Goal: Task Accomplishment & Management: Complete application form

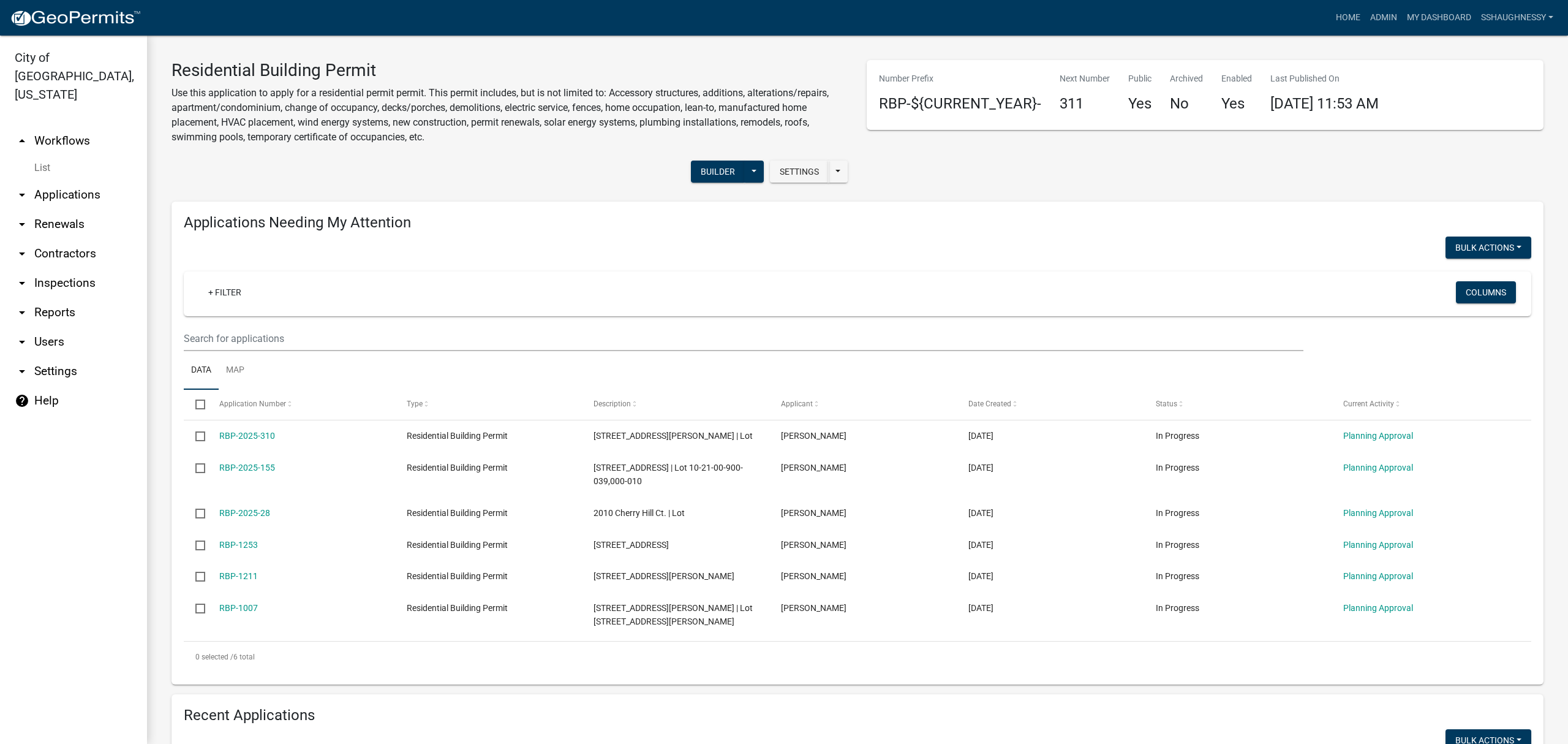
scroll to position [506, 0]
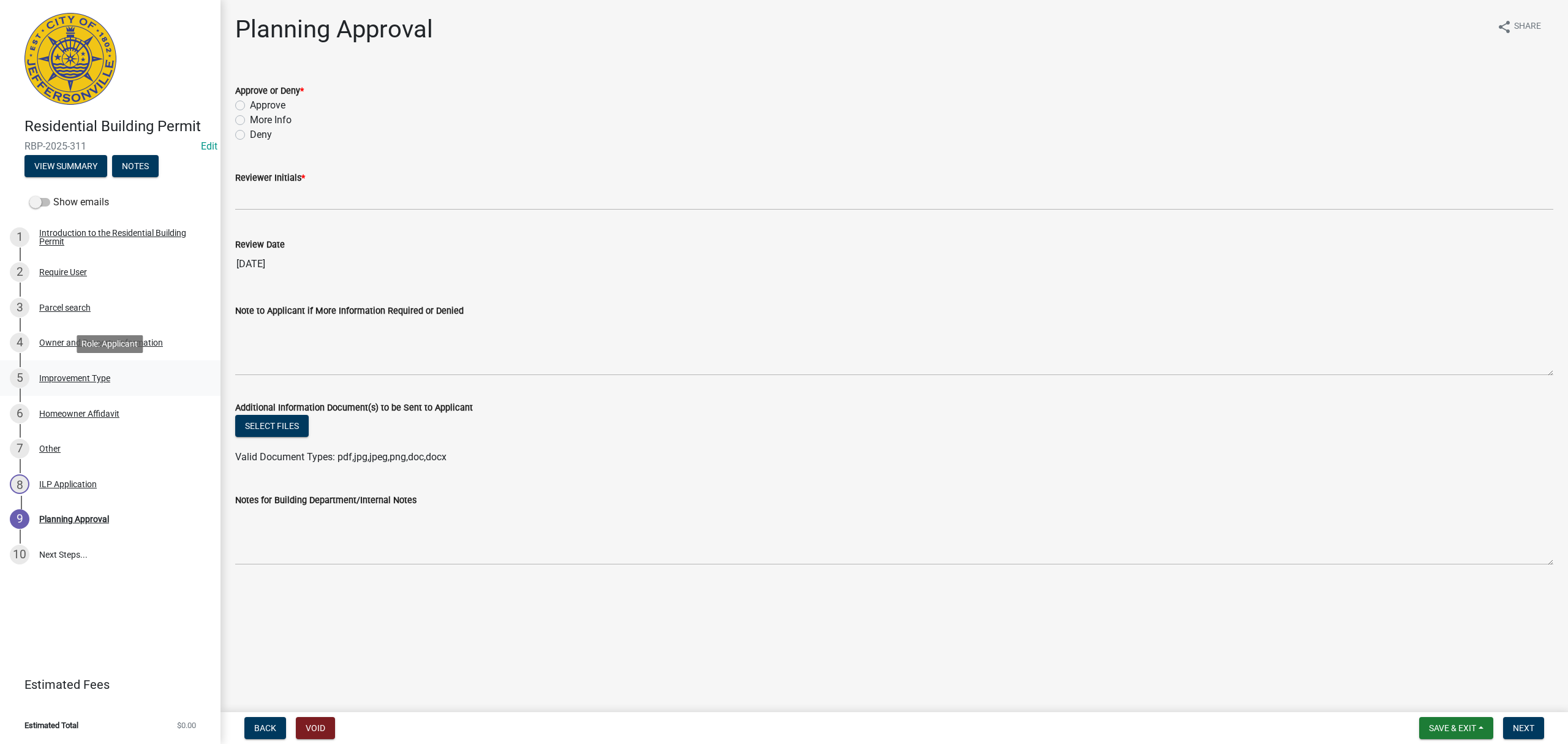
click at [125, 371] on div "5 Improvement Type" at bounding box center [105, 378] width 191 height 19
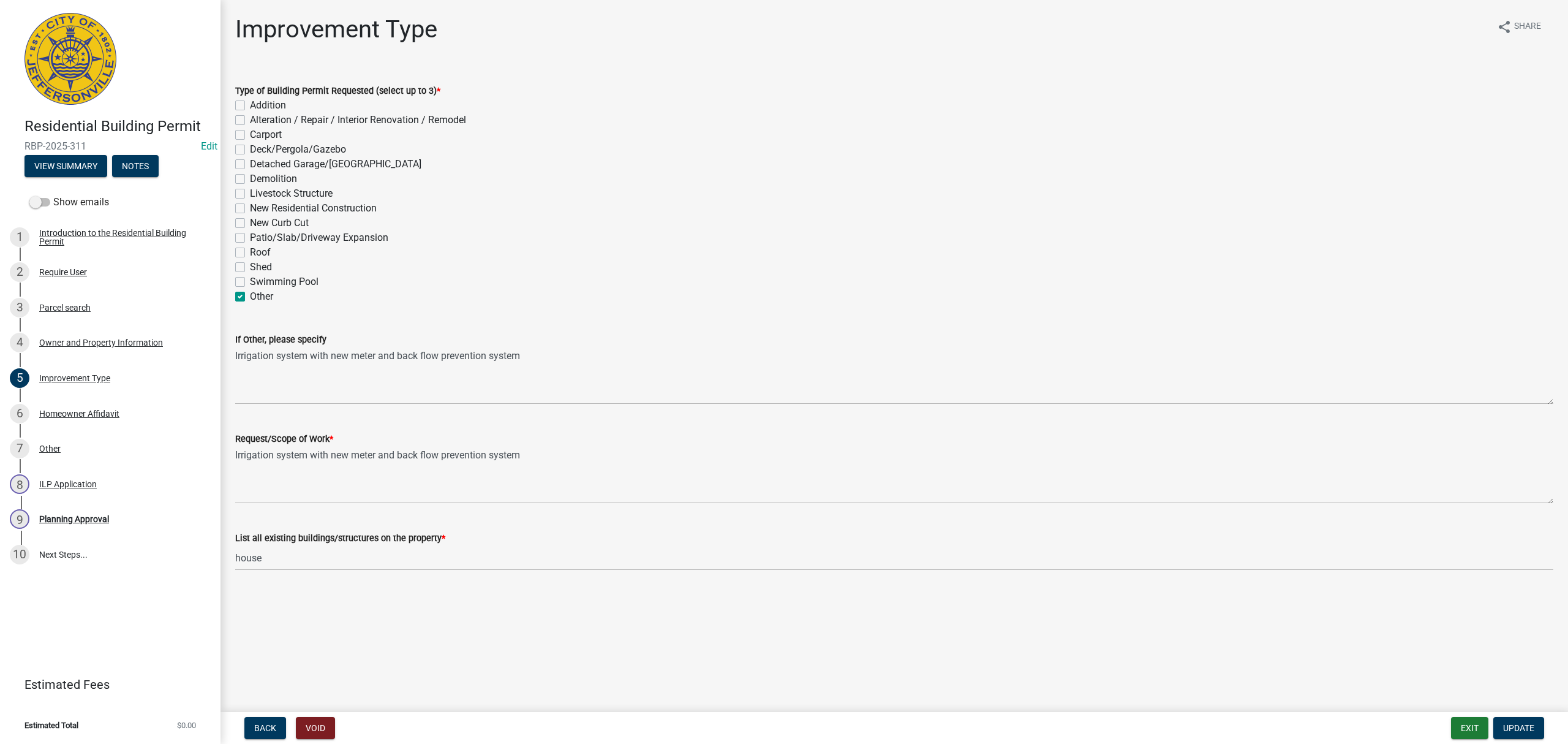
click at [135, 347] on div "4 Owner and Property Information" at bounding box center [105, 342] width 191 height 19
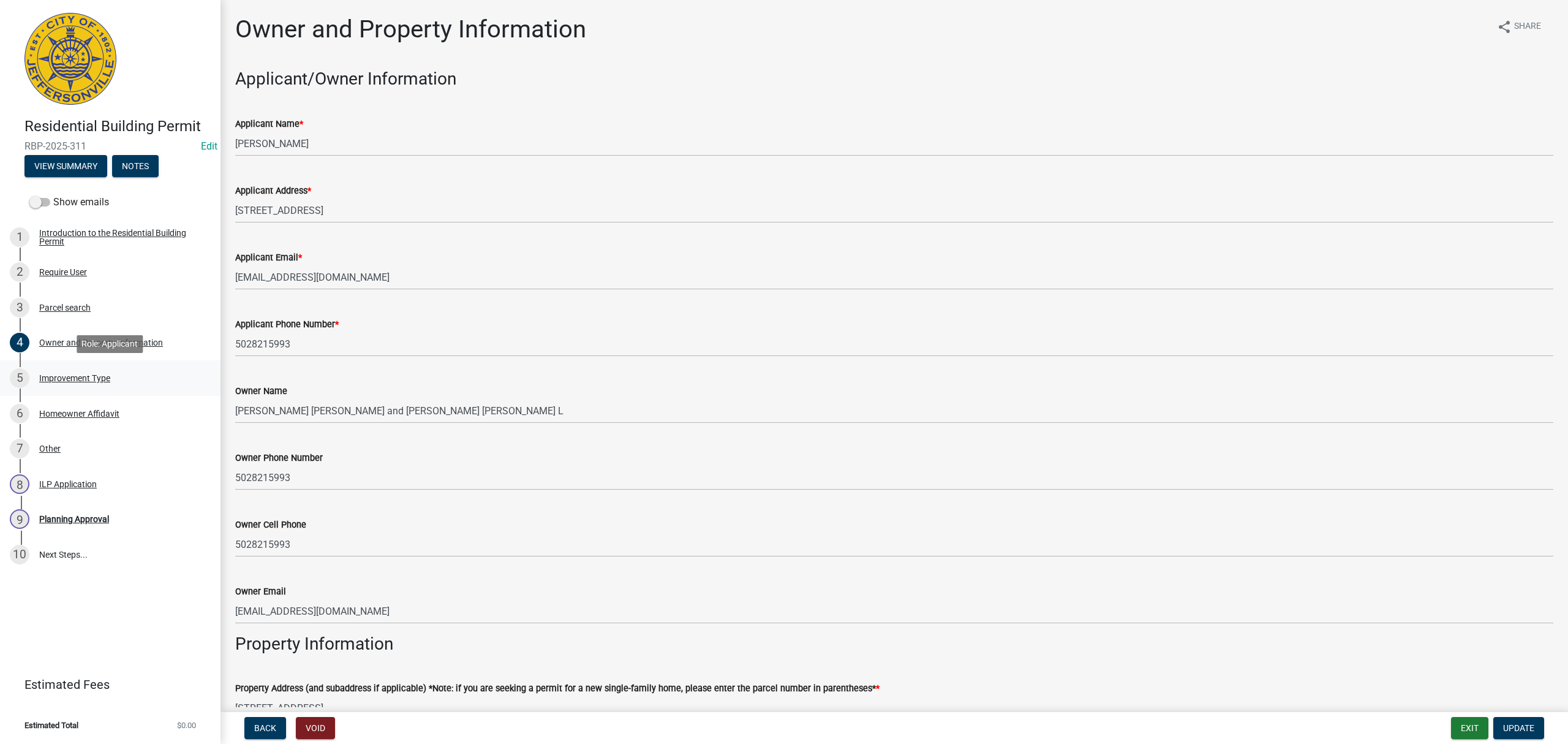
click at [98, 377] on div "Improvement Type" at bounding box center [74, 377] width 71 height 8
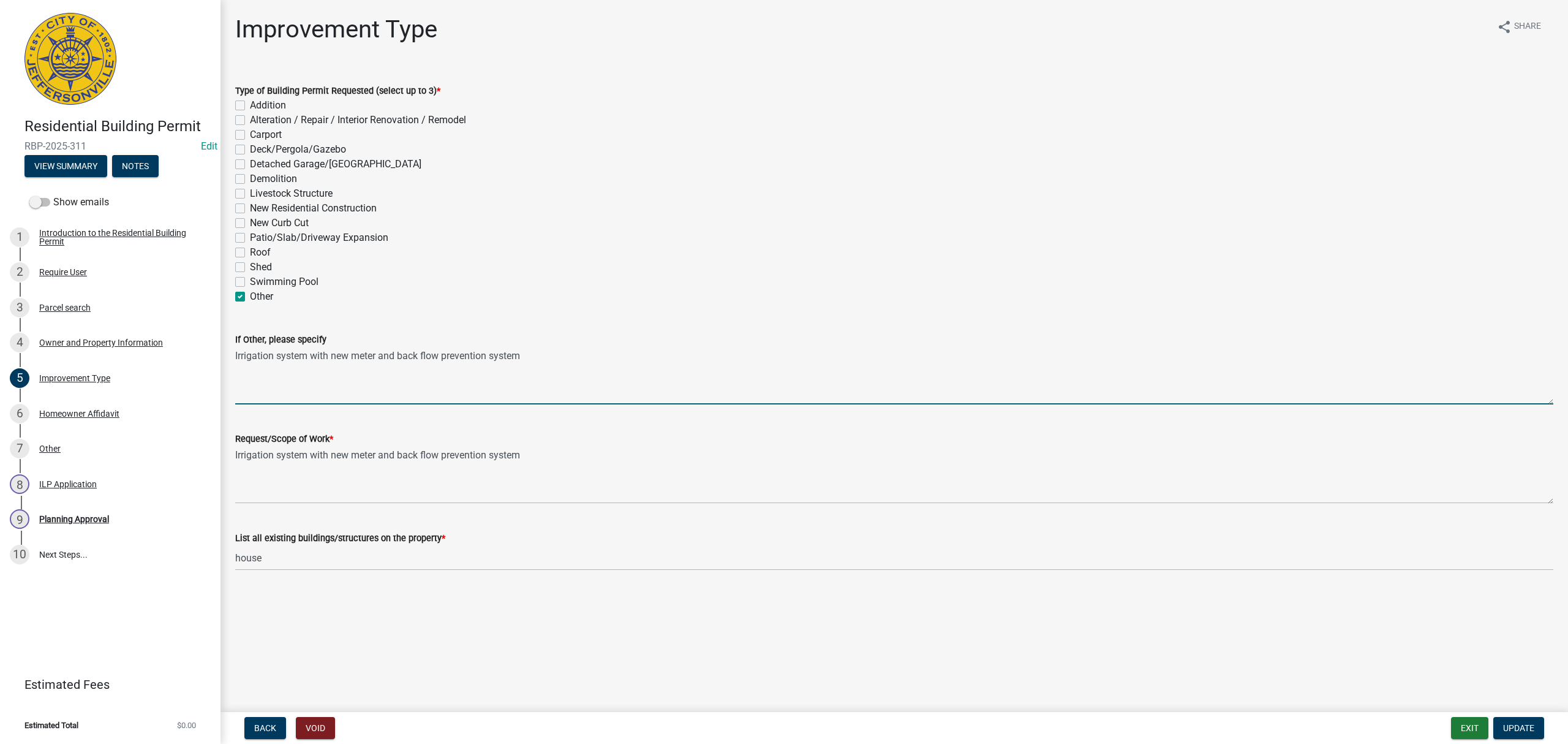
click at [559, 371] on textarea "Irrigation system with new meter and back flow prevention system" at bounding box center [894, 375] width 1318 height 58
click at [90, 412] on div "Homeowner Affidavit" at bounding box center [78, 413] width 80 height 8
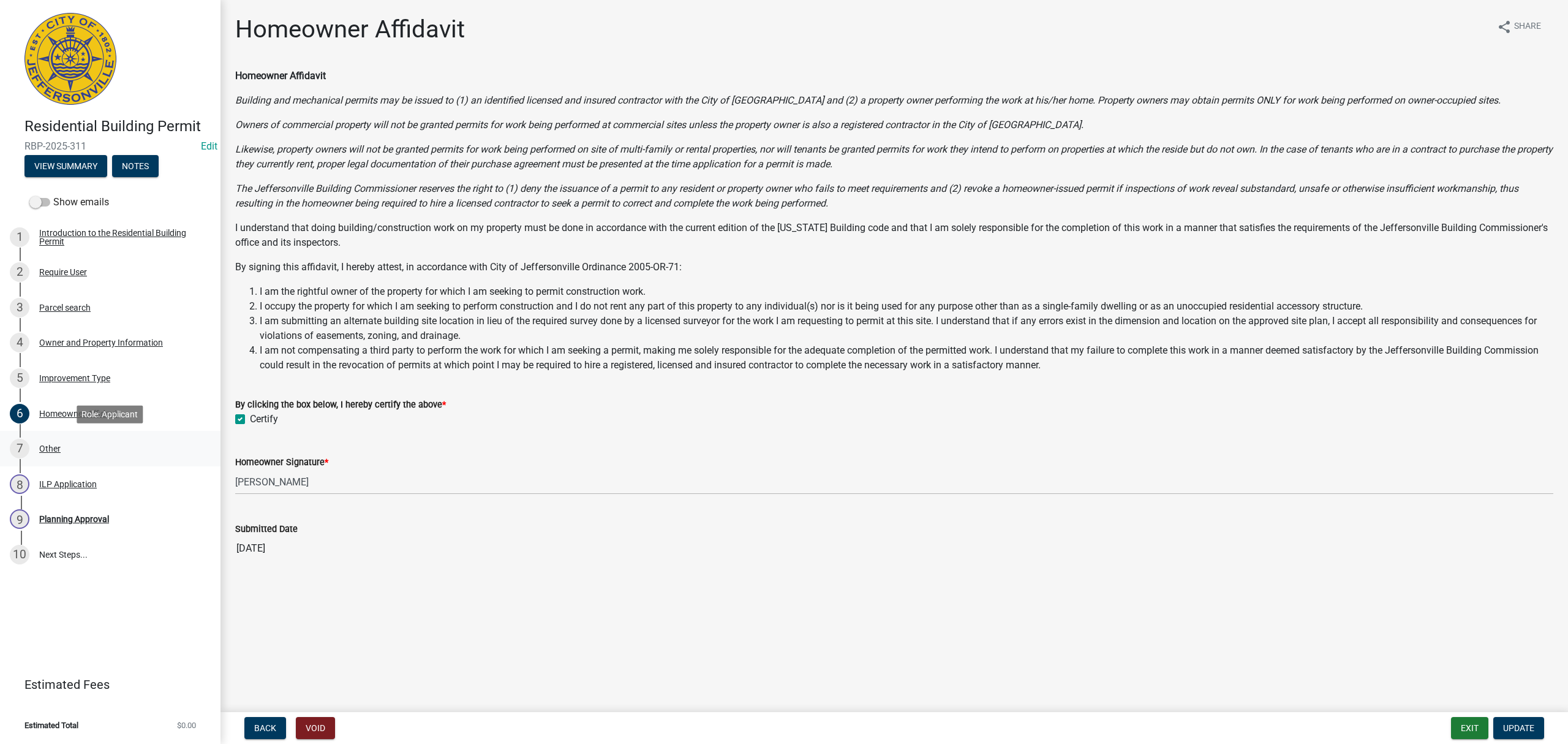
click at [102, 449] on div "7 Other" at bounding box center [105, 448] width 191 height 19
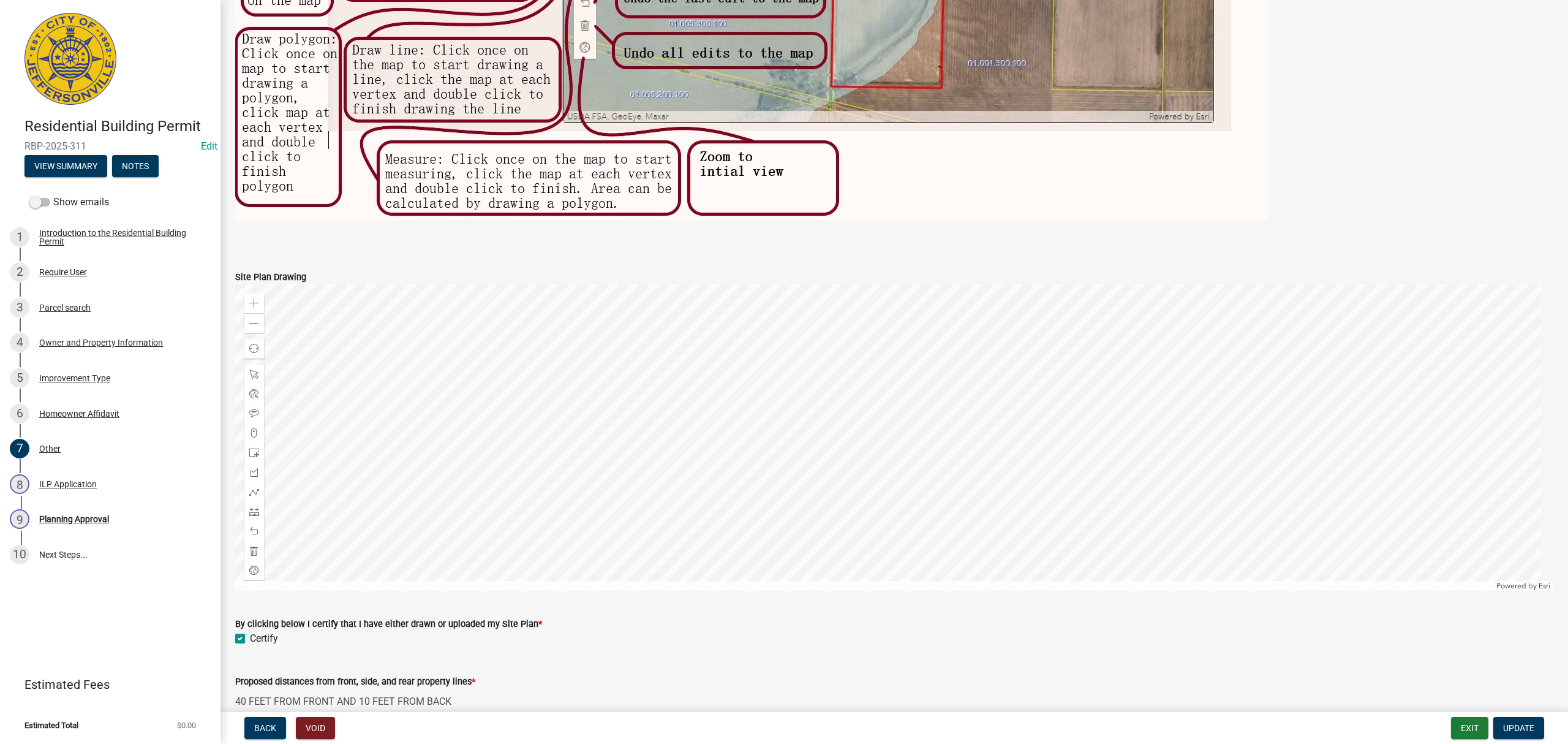
scroll to position [878, 0]
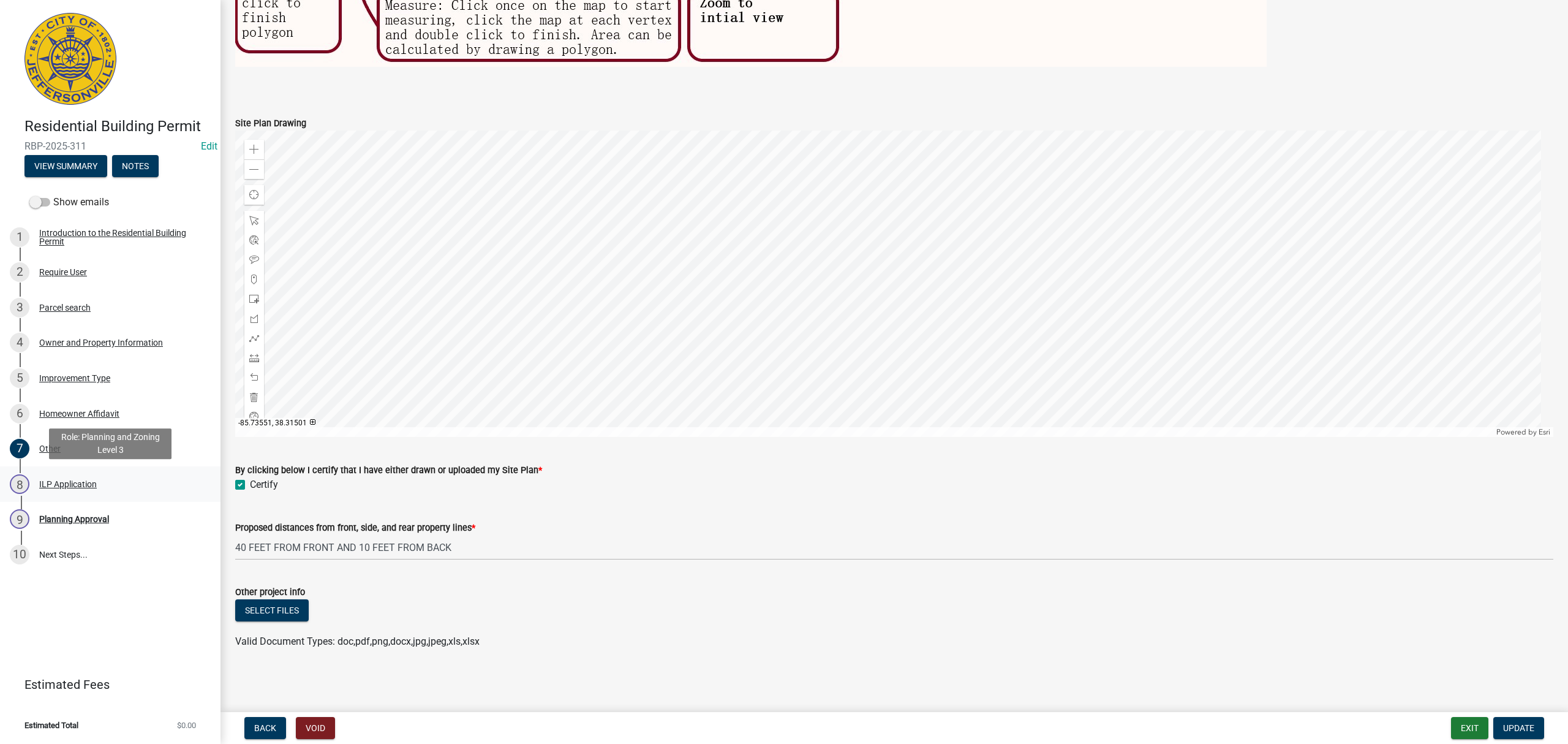
click at [84, 489] on div "8 ILP Application" at bounding box center [105, 484] width 191 height 19
